Goal: Information Seeking & Learning: Compare options

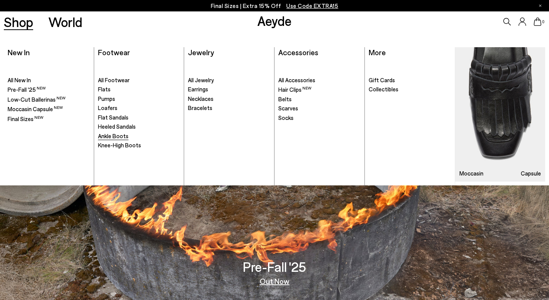
click at [114, 138] on span "Ankle Boots" at bounding box center [113, 136] width 30 height 7
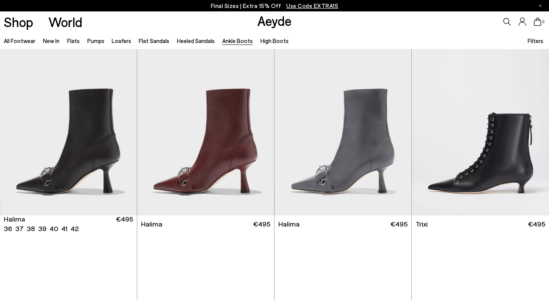
scroll to position [6, 0]
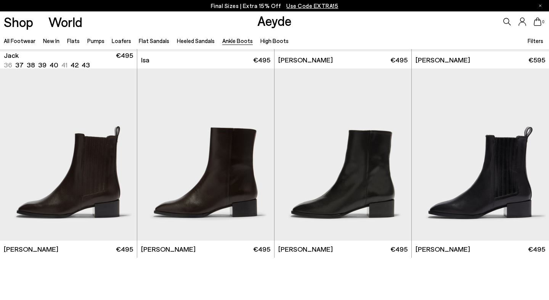
scroll to position [1494, 0]
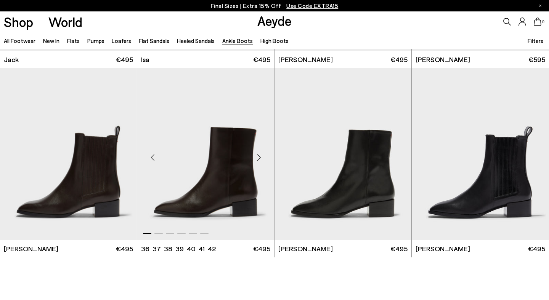
click at [259, 156] on div "Next slide" at bounding box center [258, 157] width 23 height 23
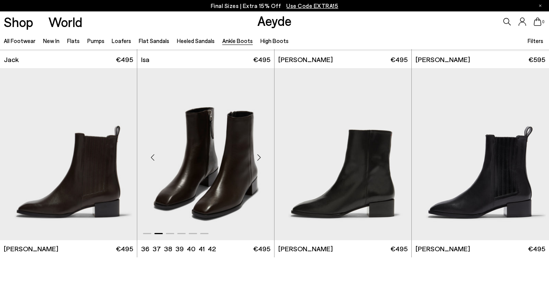
click at [259, 156] on div "Next slide" at bounding box center [258, 157] width 23 height 23
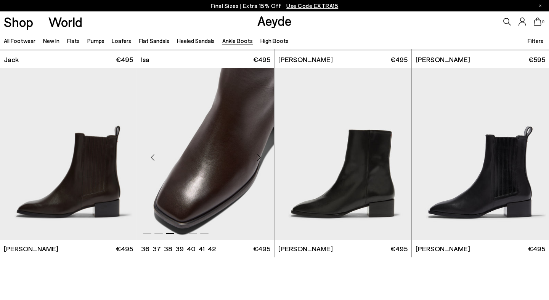
click at [259, 156] on div "Next slide" at bounding box center [258, 157] width 23 height 23
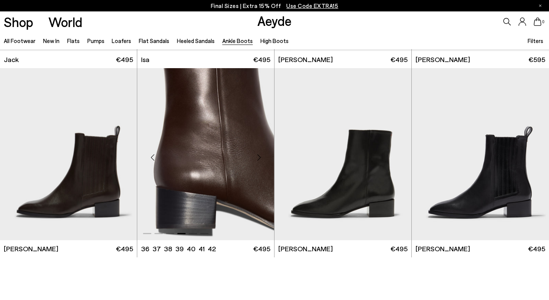
click at [259, 156] on div "Next slide" at bounding box center [258, 157] width 23 height 23
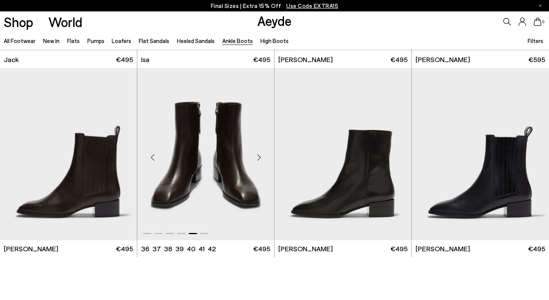
click at [259, 156] on div "Next slide" at bounding box center [258, 157] width 23 height 23
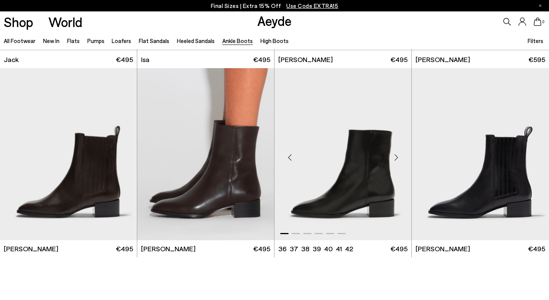
click at [397, 158] on div "Next slide" at bounding box center [396, 157] width 23 height 23
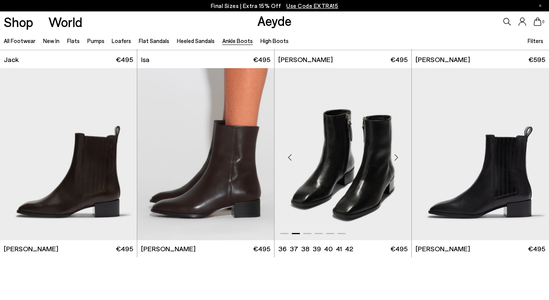
click at [397, 158] on div "Next slide" at bounding box center [396, 157] width 23 height 23
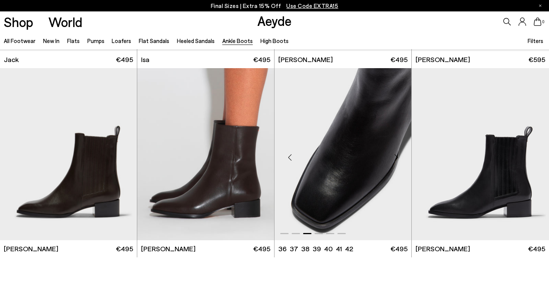
click at [397, 158] on div "Next slide" at bounding box center [396, 157] width 23 height 23
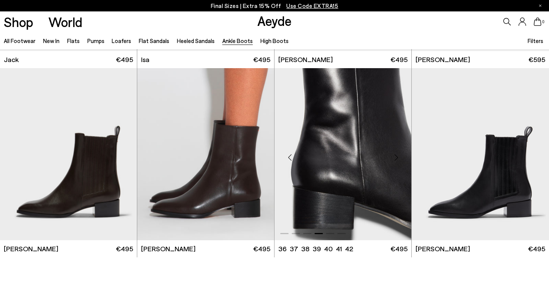
click at [397, 158] on div "Next slide" at bounding box center [396, 157] width 23 height 23
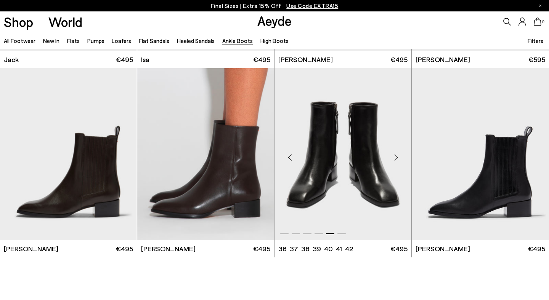
click at [397, 158] on div "Next slide" at bounding box center [396, 157] width 23 height 23
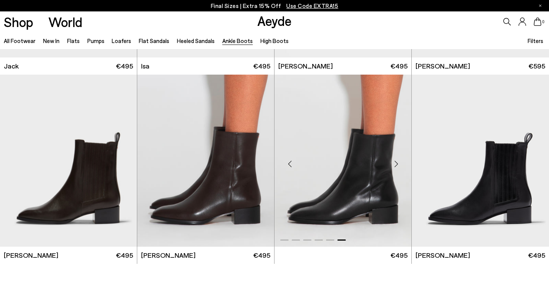
scroll to position [1486, 0]
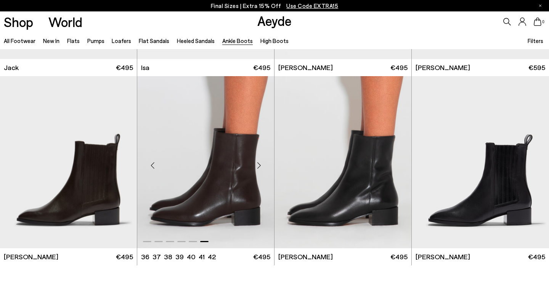
click at [256, 164] on div "Next slide" at bounding box center [258, 165] width 23 height 23
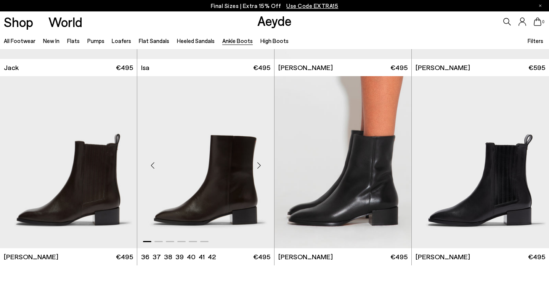
click at [256, 164] on div "Next slide" at bounding box center [258, 165] width 23 height 23
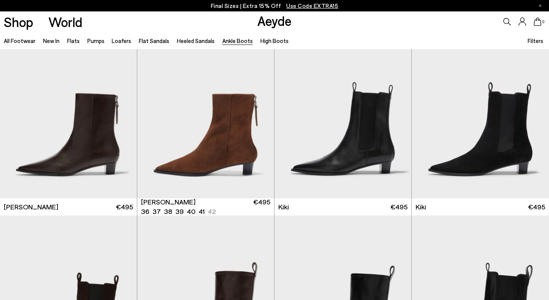
scroll to position [509, 0]
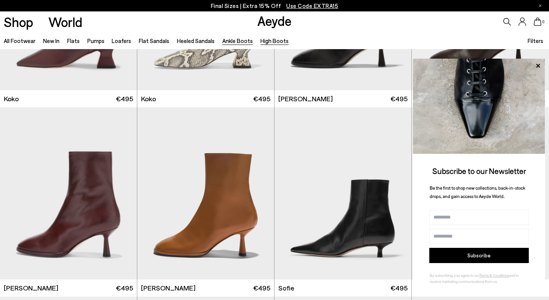
click at [271, 43] on link "High Boots" at bounding box center [274, 40] width 28 height 7
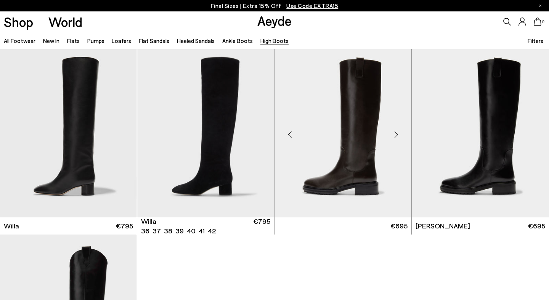
scroll to position [164, 0]
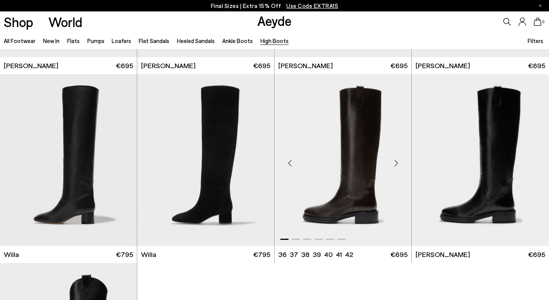
click at [396, 163] on div "Next slide" at bounding box center [396, 163] width 23 height 23
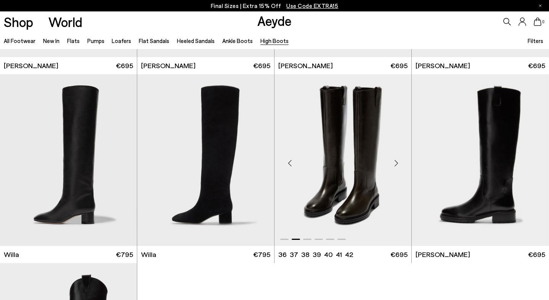
click at [396, 163] on div "Next slide" at bounding box center [396, 163] width 23 height 23
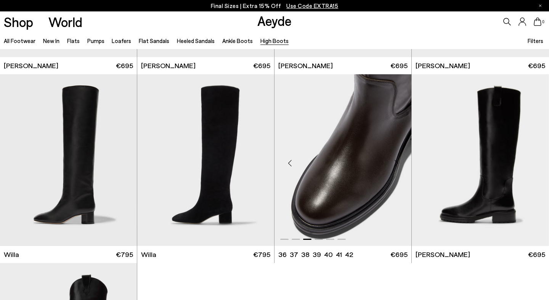
click at [396, 163] on div "Next slide" at bounding box center [396, 163] width 23 height 23
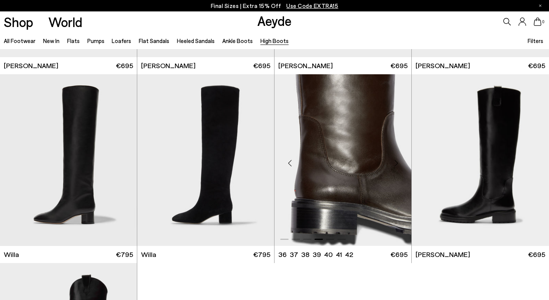
click at [396, 163] on div "Next slide" at bounding box center [396, 163] width 23 height 23
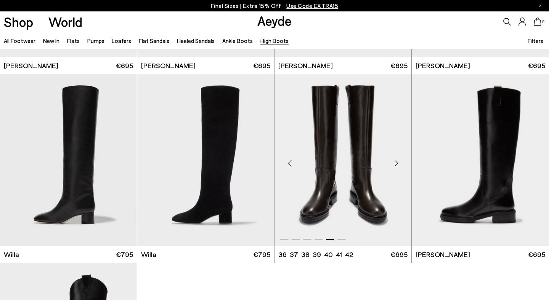
click at [396, 163] on div "Next slide" at bounding box center [396, 163] width 23 height 23
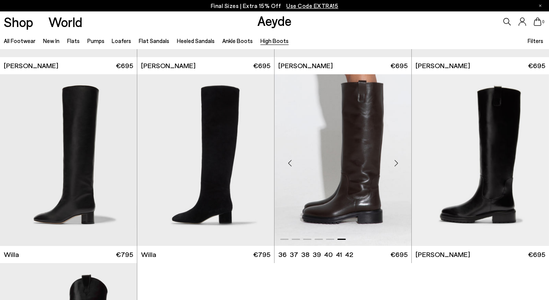
click at [396, 163] on div "Next slide" at bounding box center [396, 163] width 23 height 23
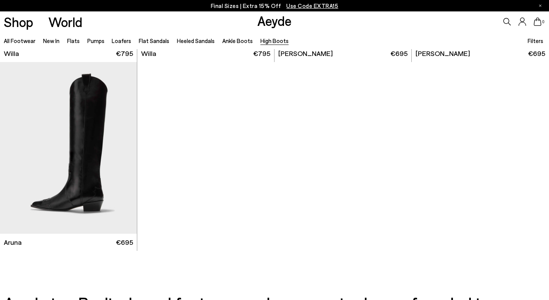
scroll to position [367, 0]
